Goal: Check status: Check status

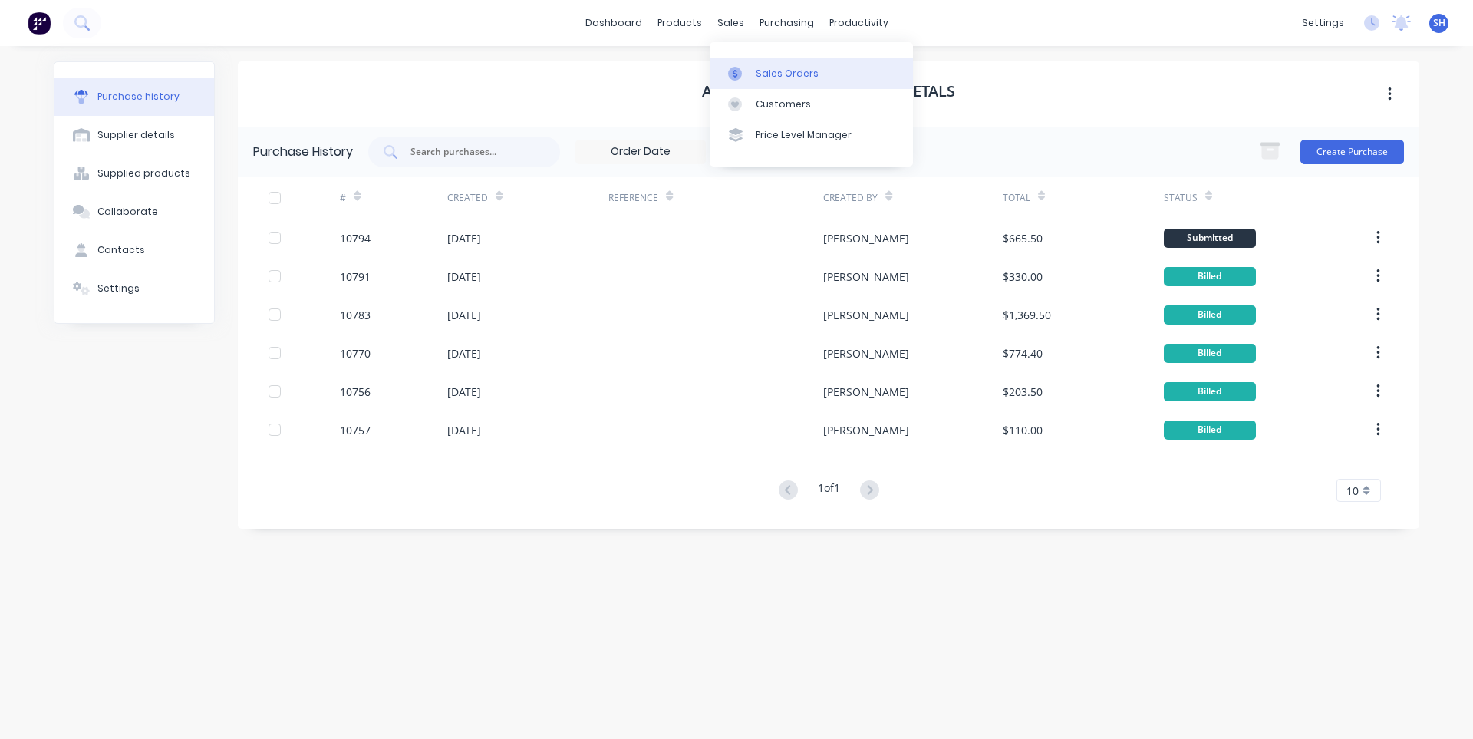
click at [752, 74] on link "Sales Orders" at bounding box center [811, 73] width 203 height 31
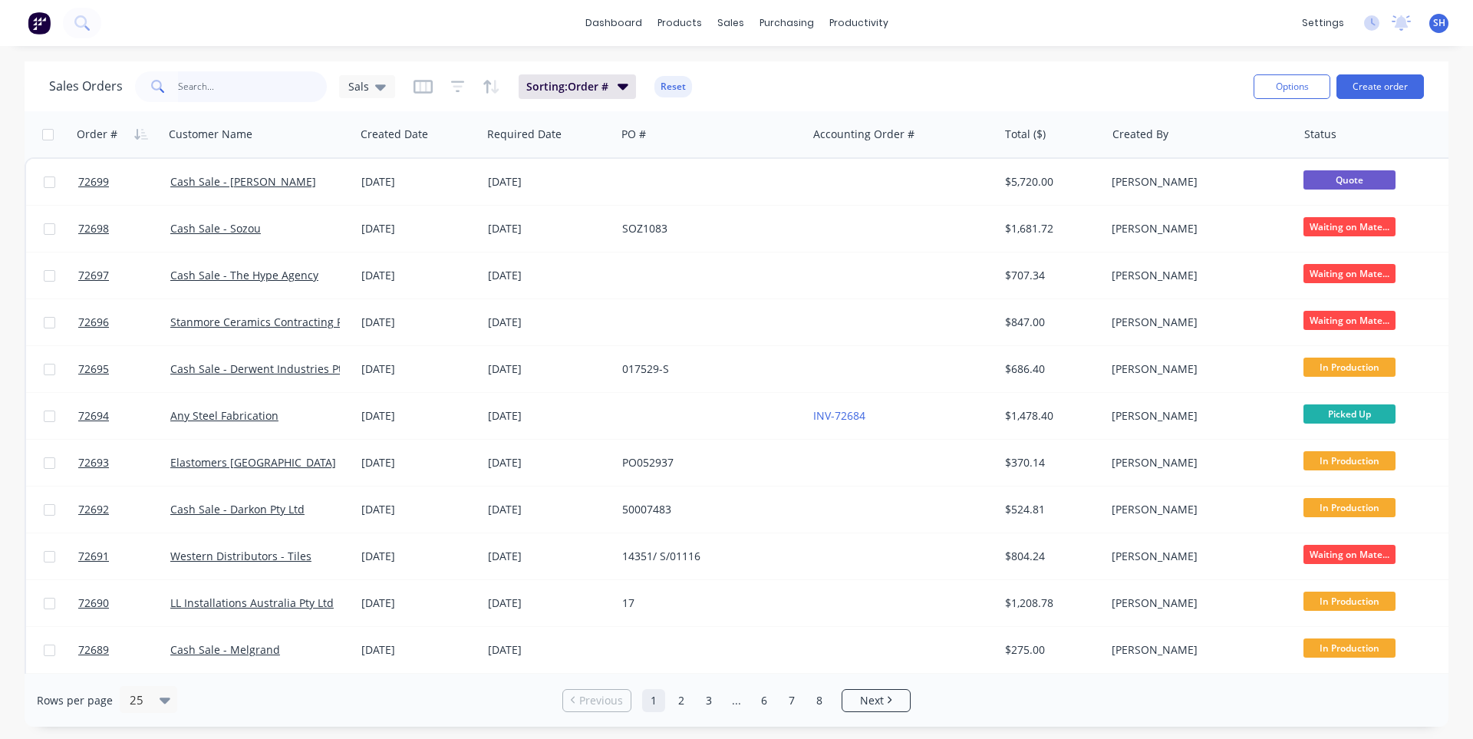
click at [231, 101] on input "text" at bounding box center [253, 86] width 150 height 31
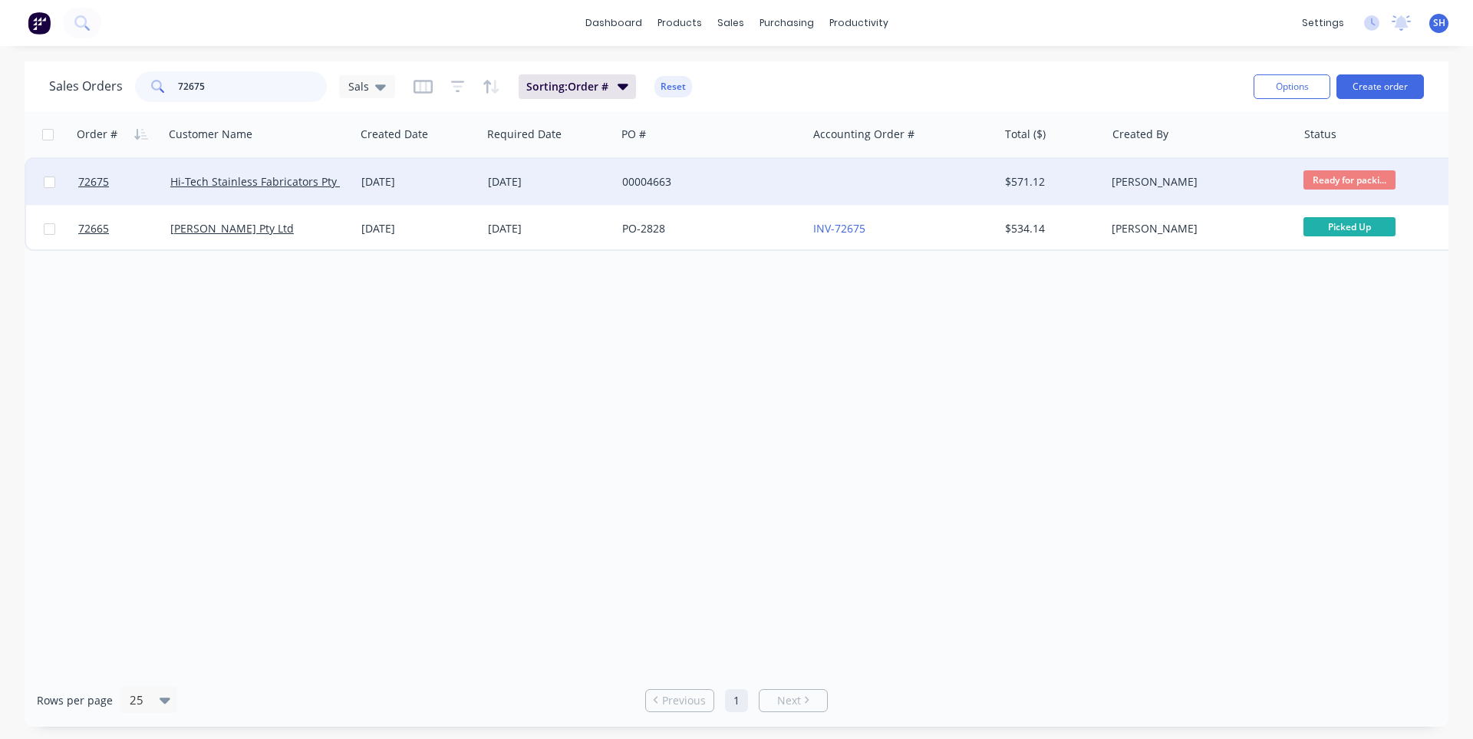
type input "72675"
click at [760, 198] on div "00004663" at bounding box center [711, 182] width 191 height 46
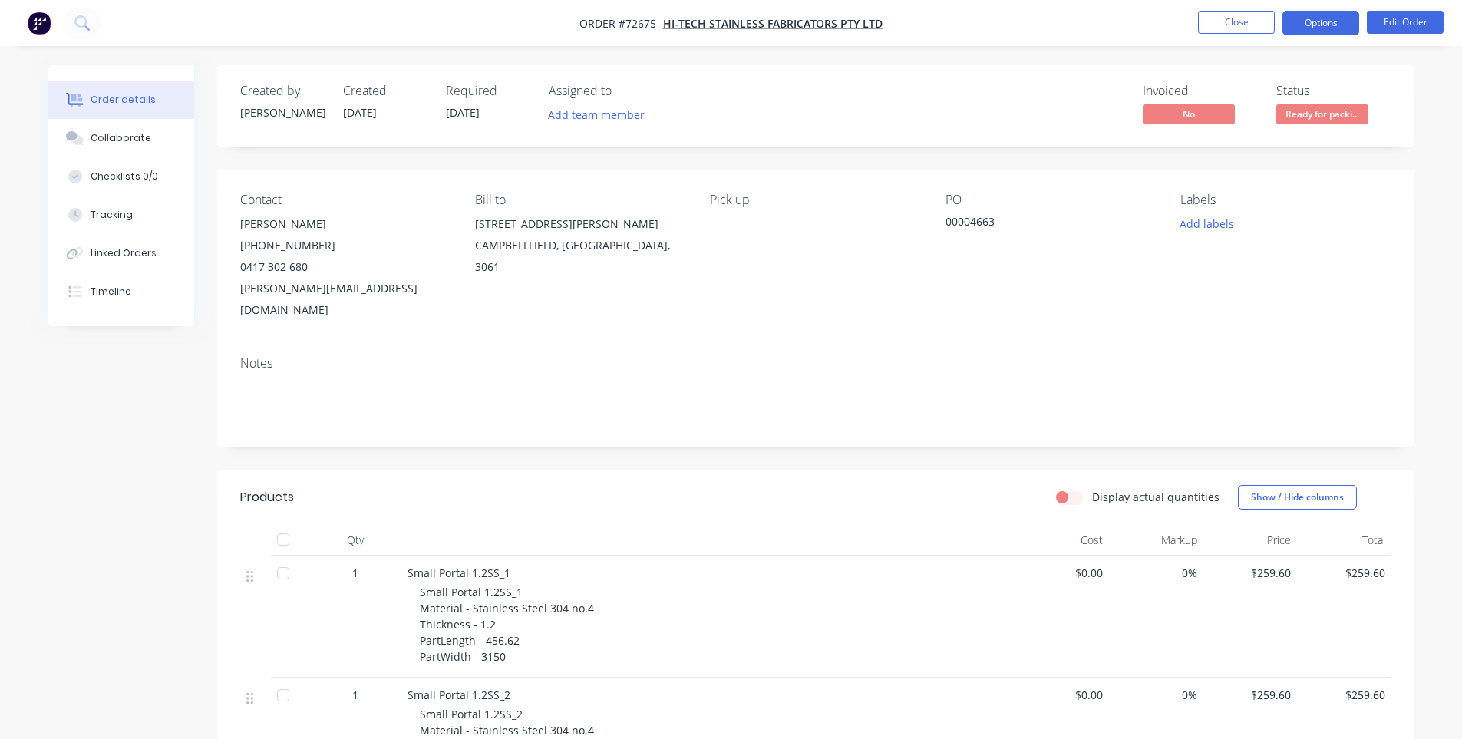
click at [1324, 28] on button "Options" at bounding box center [1320, 23] width 77 height 25
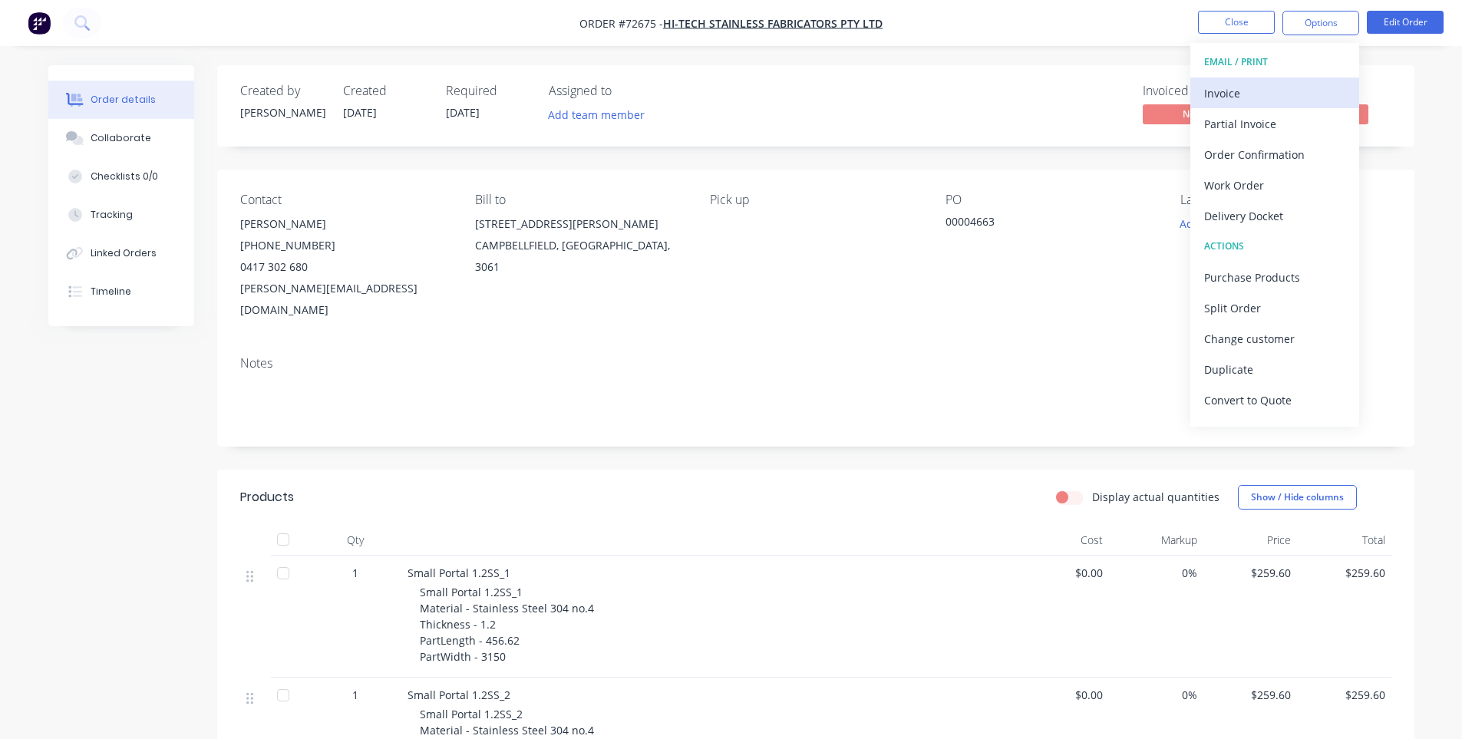
click at [1264, 91] on div "Invoice" at bounding box center [1274, 93] width 141 height 22
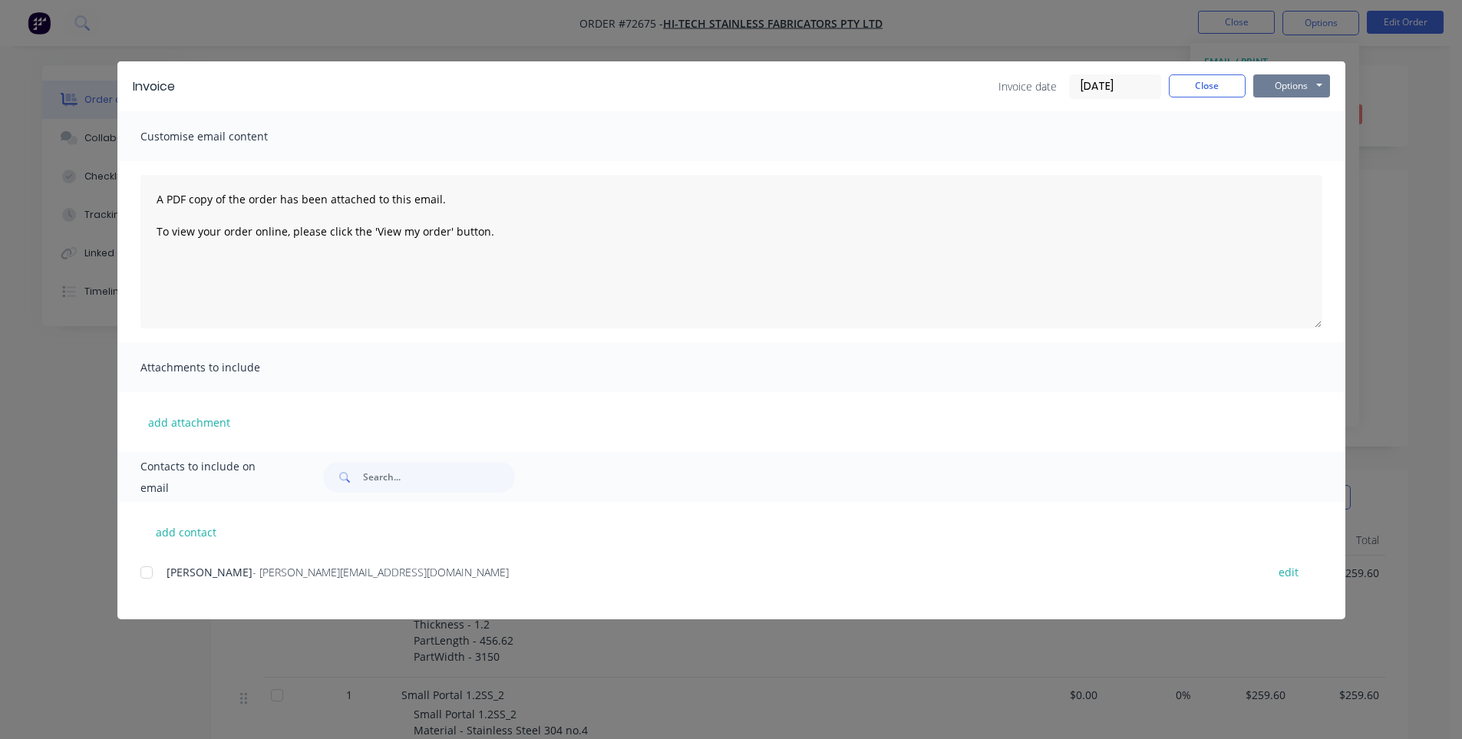
click at [1286, 91] on button "Options" at bounding box center [1291, 85] width 77 height 23
click at [1284, 146] on button "Print" at bounding box center [1302, 138] width 98 height 25
click at [1203, 98] on div "Invoice date [DATE] Close Options Preview Print Email" at bounding box center [1163, 86] width 331 height 25
click at [1215, 94] on button "Close" at bounding box center [1207, 85] width 77 height 23
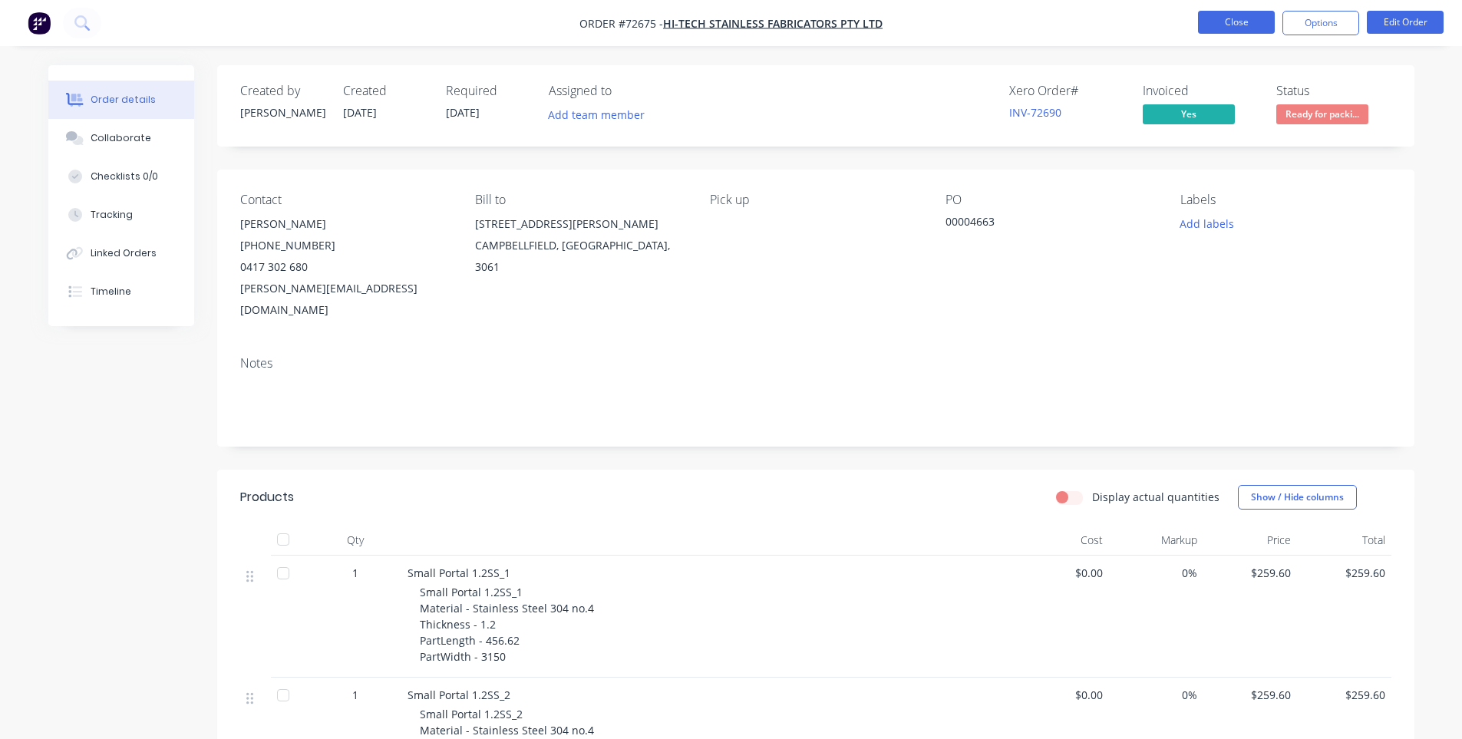
click at [1238, 23] on button "Close" at bounding box center [1236, 22] width 77 height 23
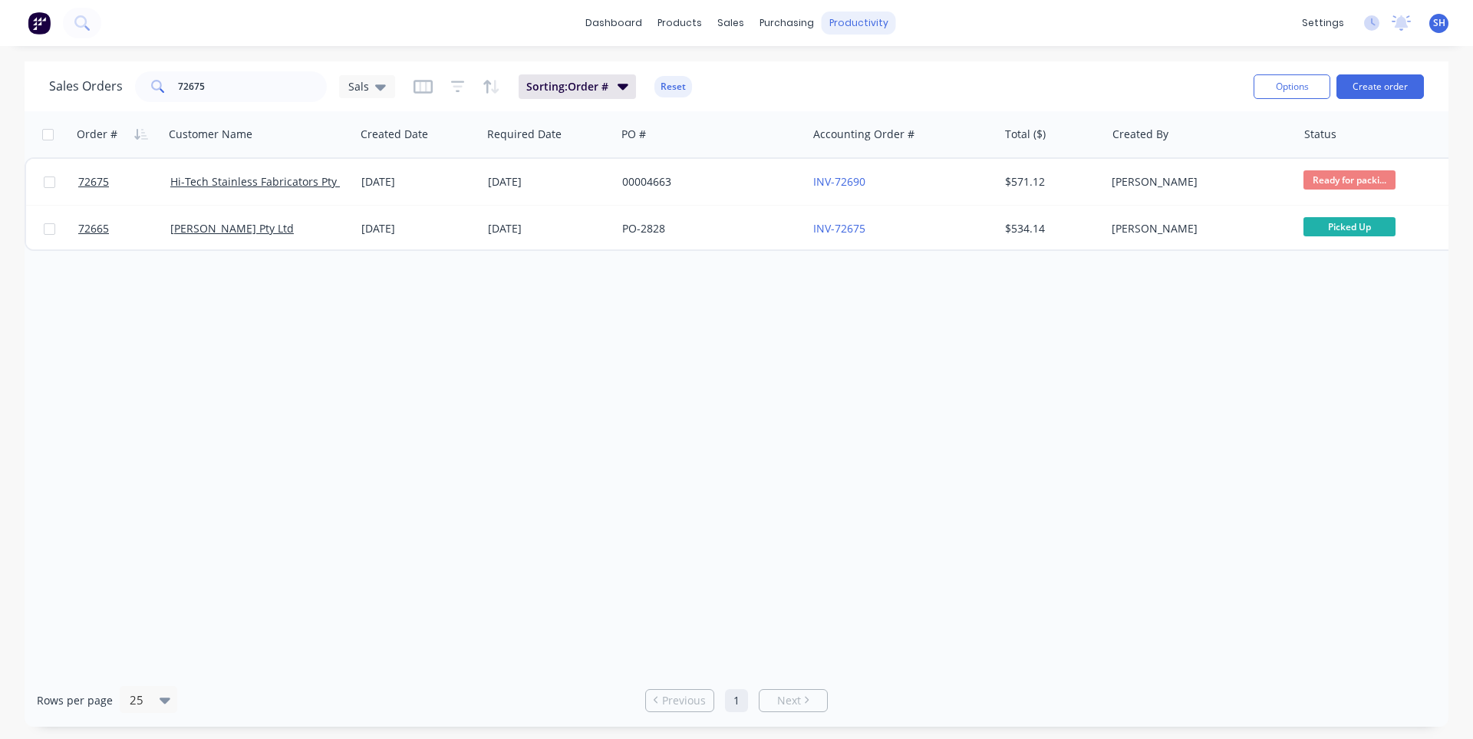
click at [856, 28] on div "productivity" at bounding box center [859, 23] width 74 height 23
click at [878, 73] on div "Workflow" at bounding box center [885, 74] width 46 height 14
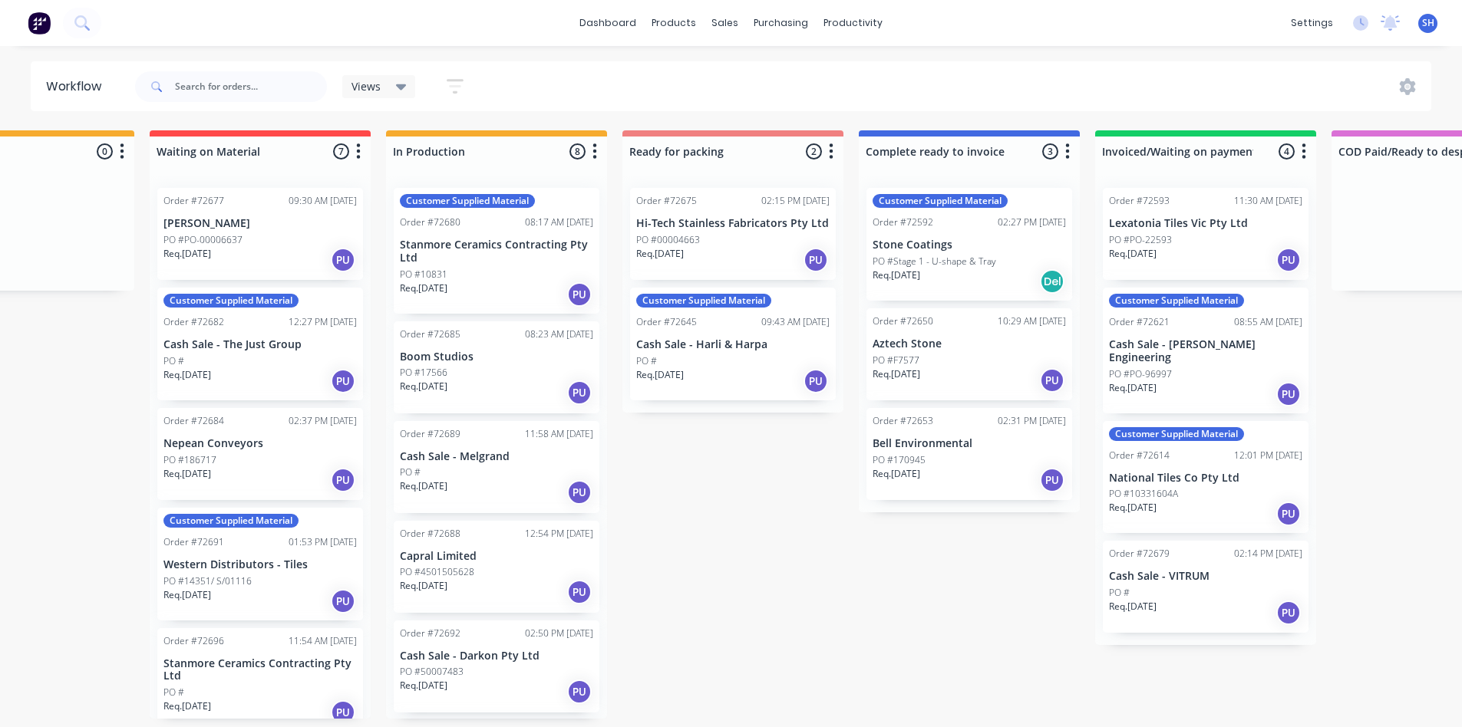
scroll to position [0, 672]
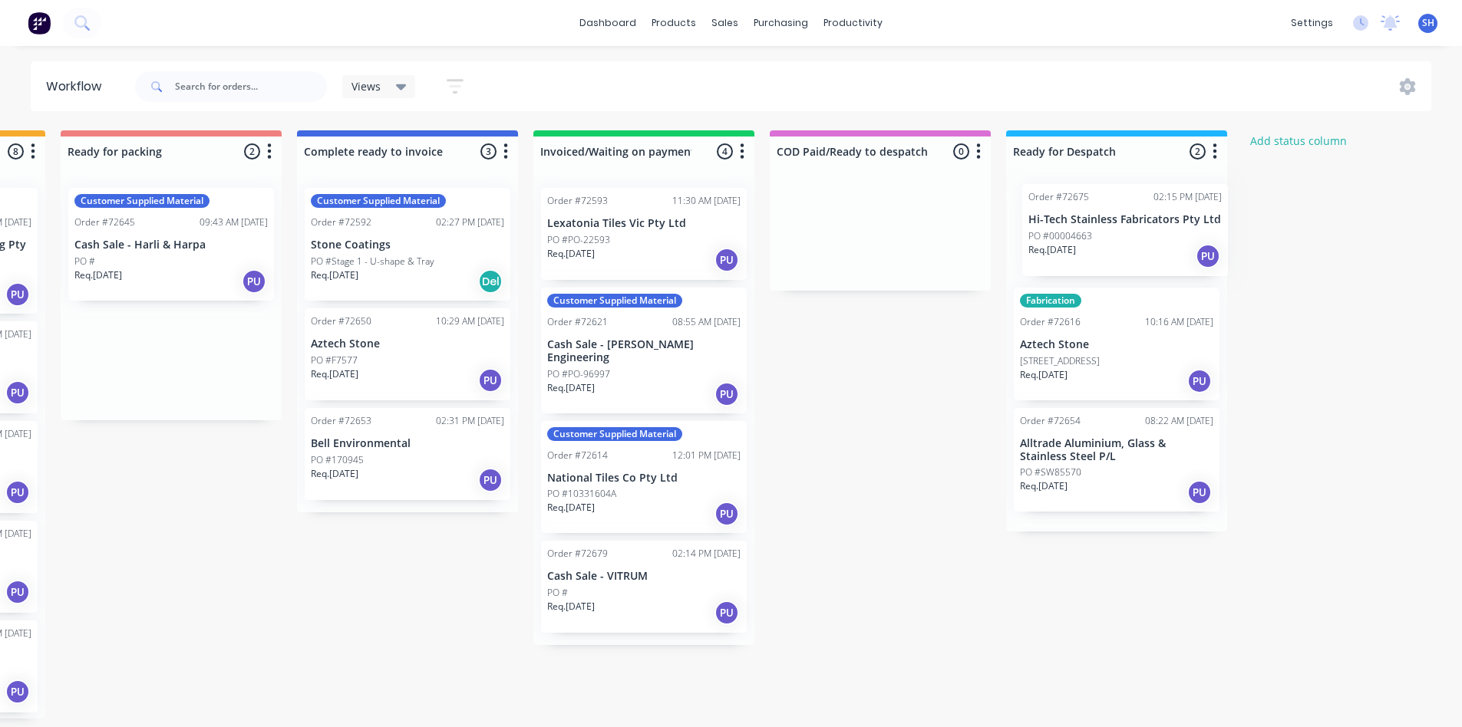
drag, startPoint x: 637, startPoint y: 244, endPoint x: 1111, endPoint y: 240, distance: 474.2
click at [1113, 240] on div "Submitted 1 Status colour #273444 hex #273444 Save Cancel Summaries Total order…" at bounding box center [224, 424] width 2781 height 589
click at [1093, 255] on div "Req. [DATE] PU" at bounding box center [1114, 260] width 193 height 26
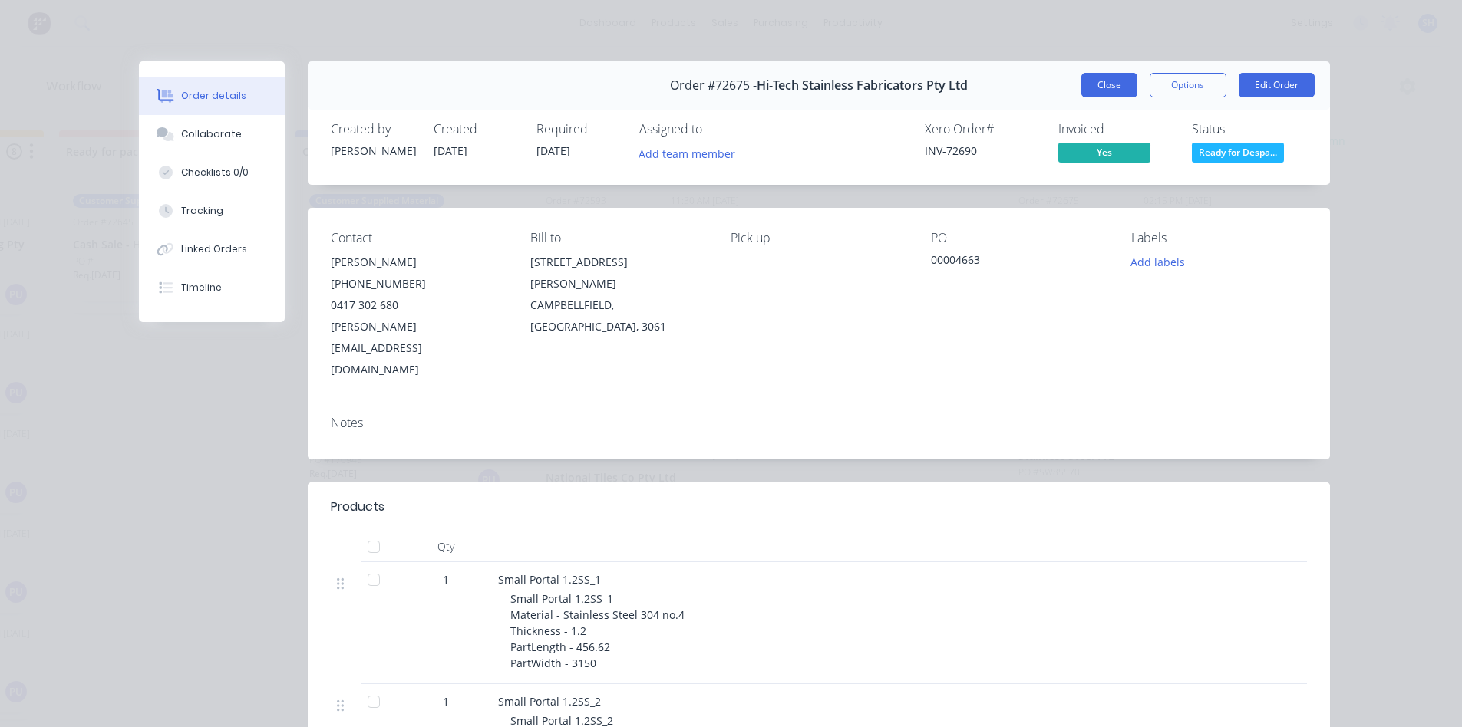
click at [1106, 84] on button "Close" at bounding box center [1109, 85] width 56 height 25
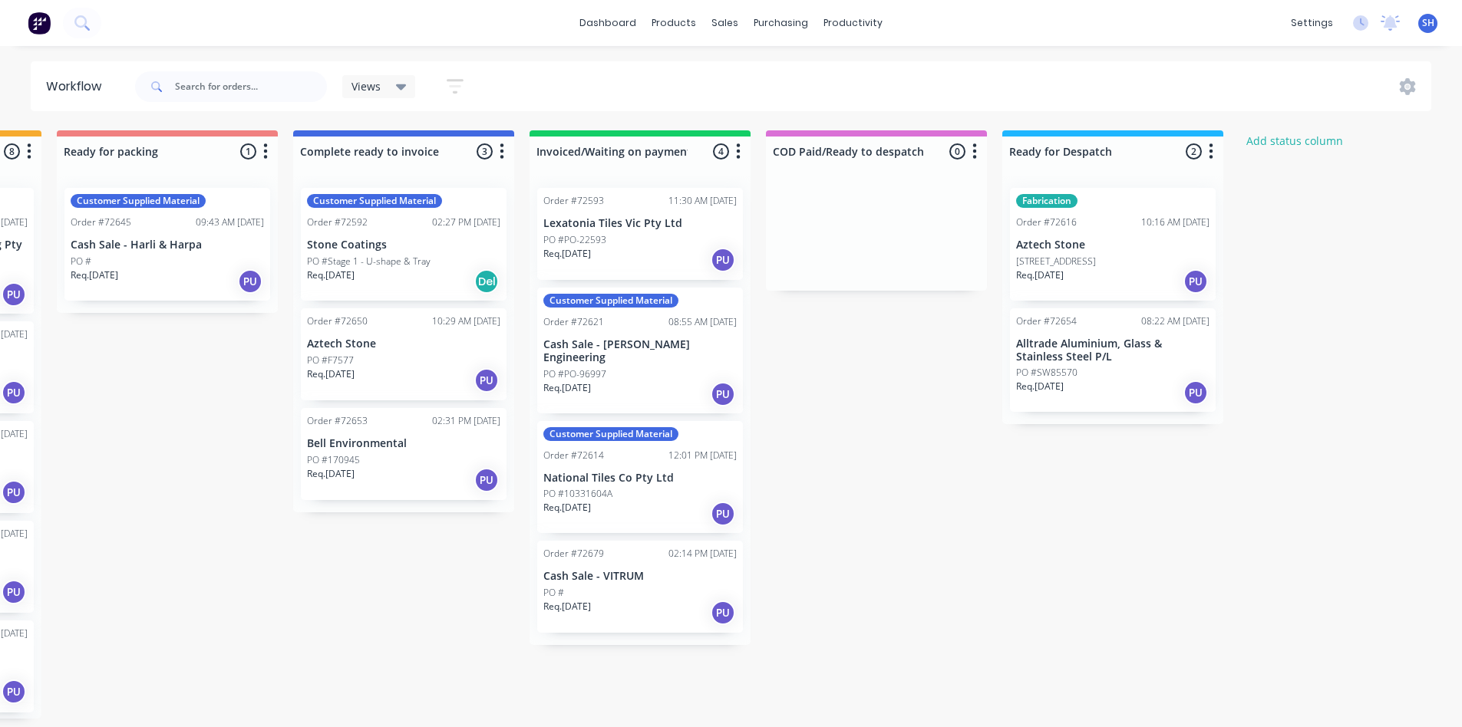
scroll to position [0, 1208]
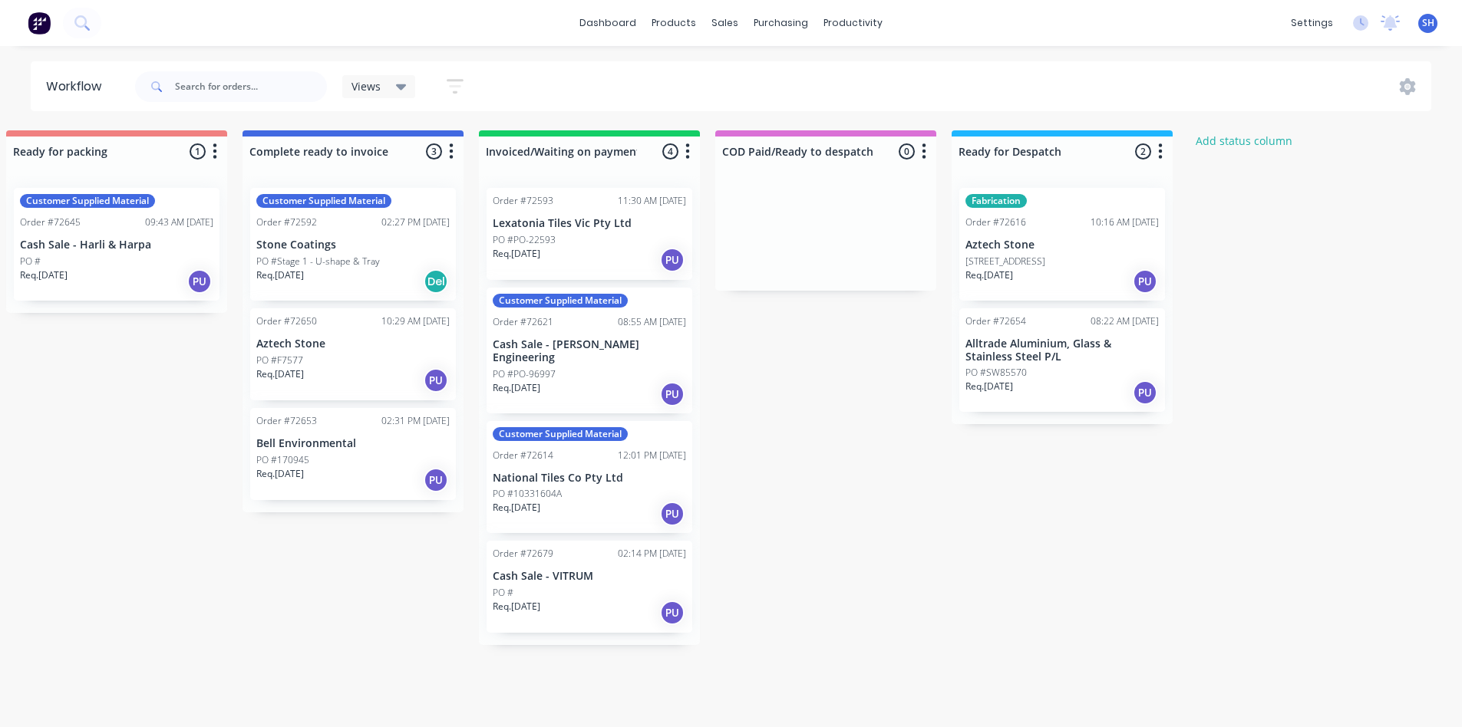
click at [1373, 691] on div "Submitted 1 Status colour #273444 hex #273444 Save Cancel Summaries Total order…" at bounding box center [170, 424] width 2781 height 589
click at [572, 472] on p "National Tiles Co Pty Ltd" at bounding box center [589, 478] width 193 height 13
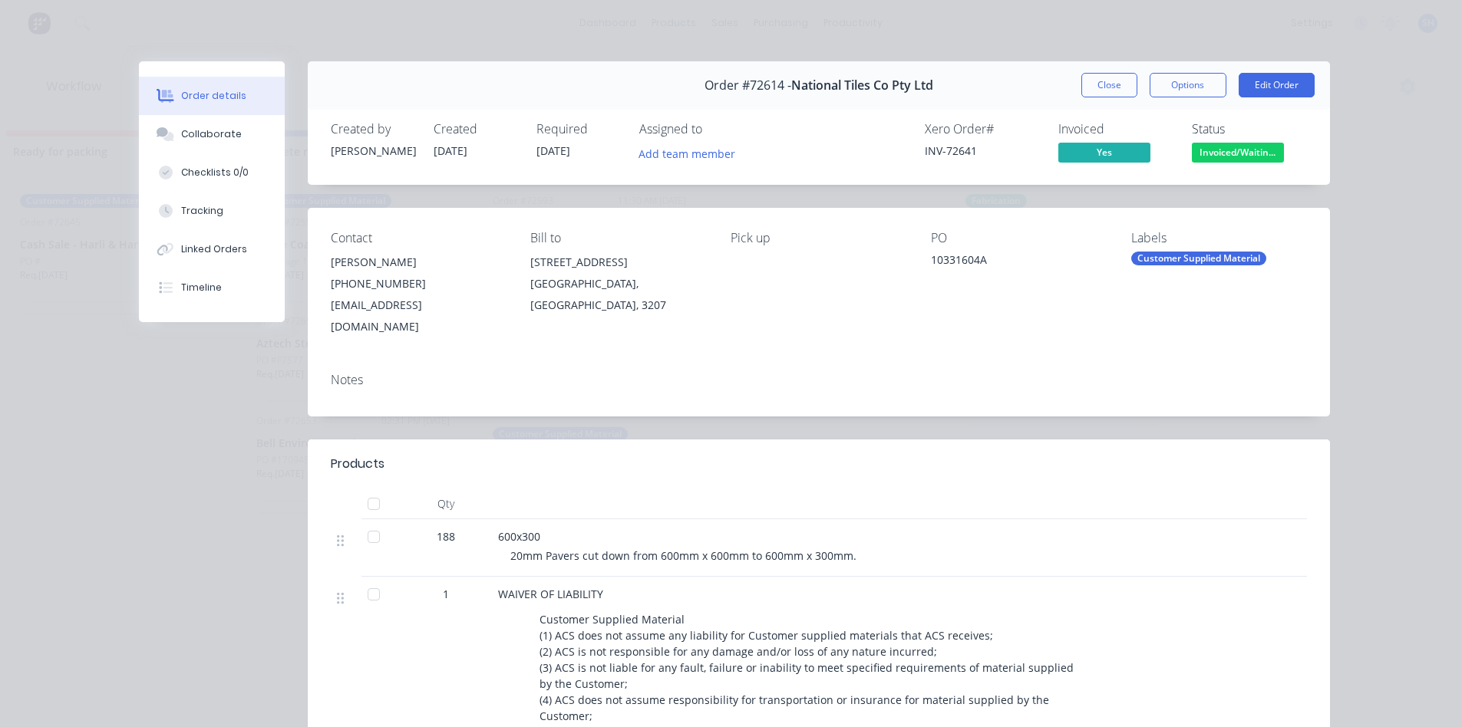
drag, startPoint x: 1082, startPoint y: 84, endPoint x: 1109, endPoint y: 50, distance: 43.7
click at [1083, 84] on button "Close" at bounding box center [1109, 85] width 56 height 25
